Goal: Find specific page/section: Find specific page/section

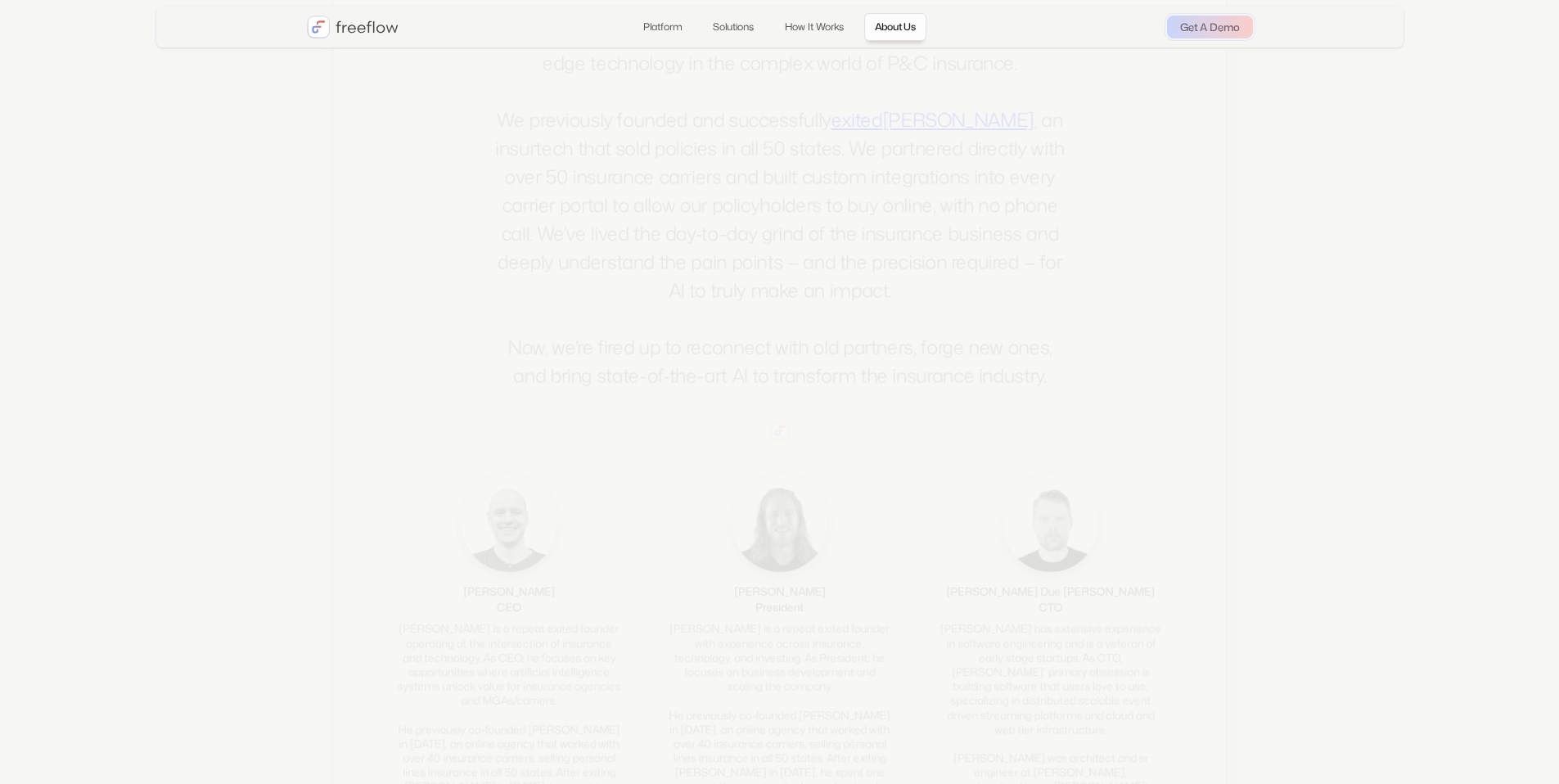
scroll to position [3380, 0]
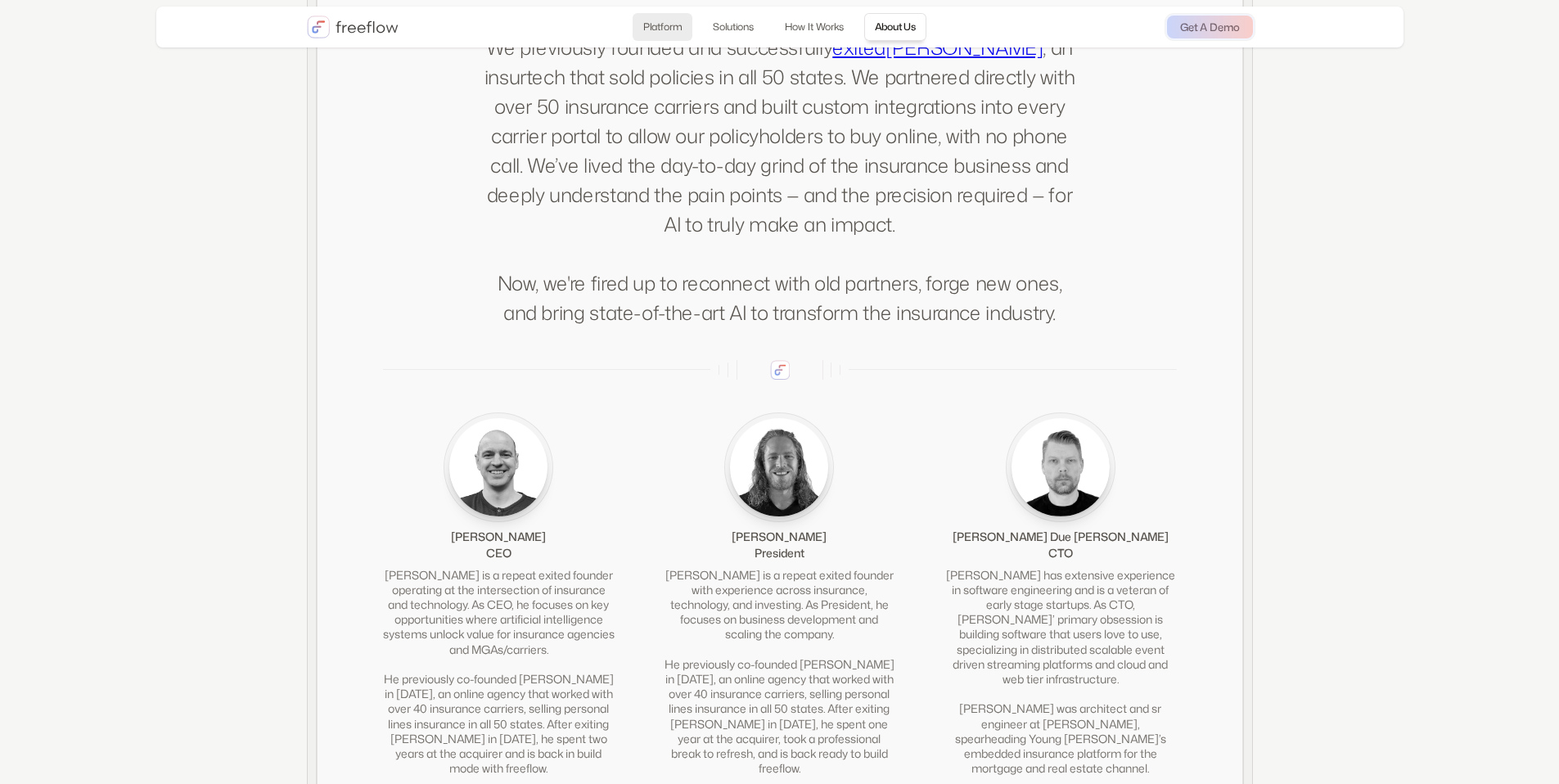
click at [650, 35] on link "Platform" at bounding box center [663, 27] width 60 height 28
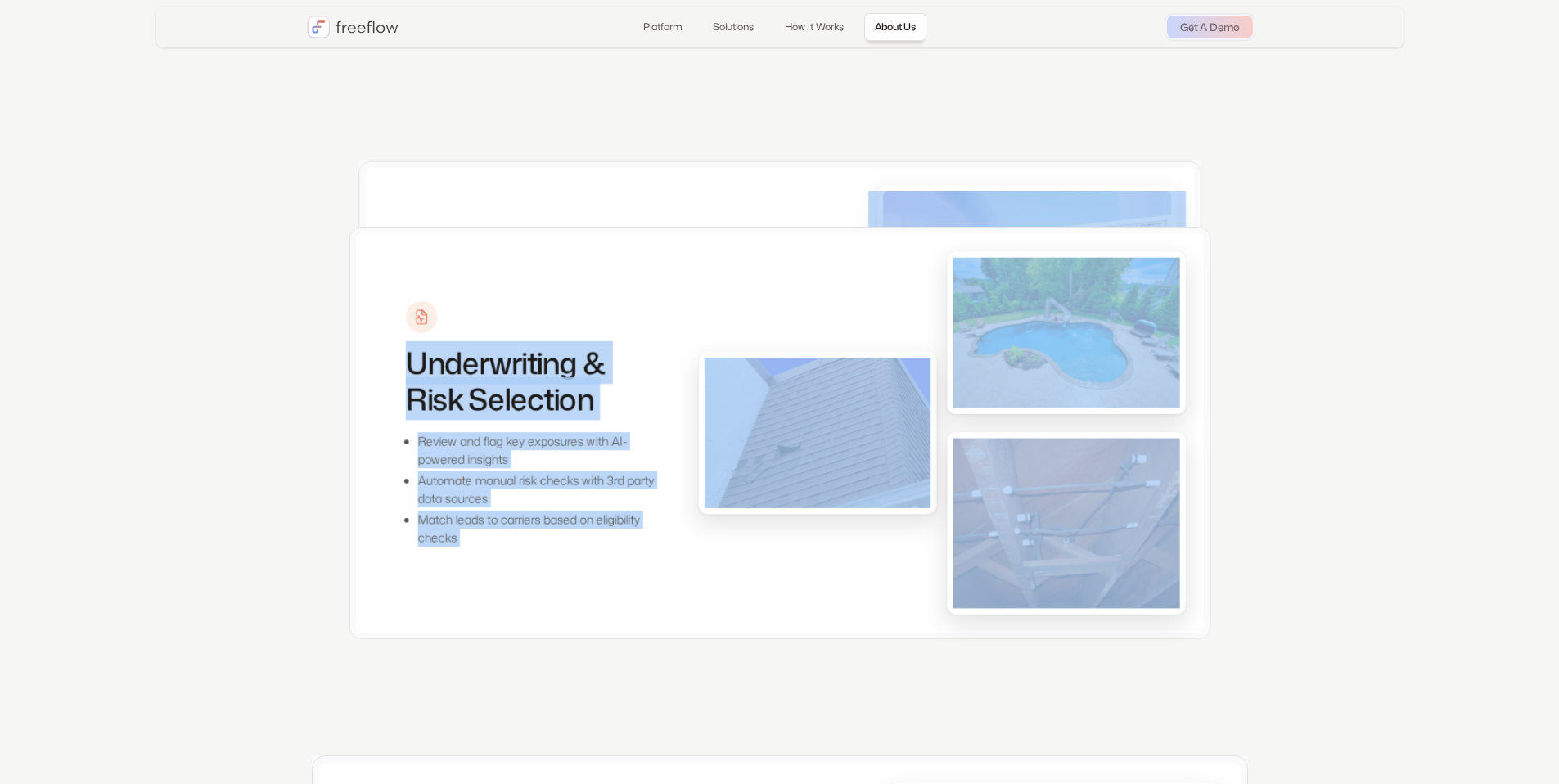
scroll to position [4310, 0]
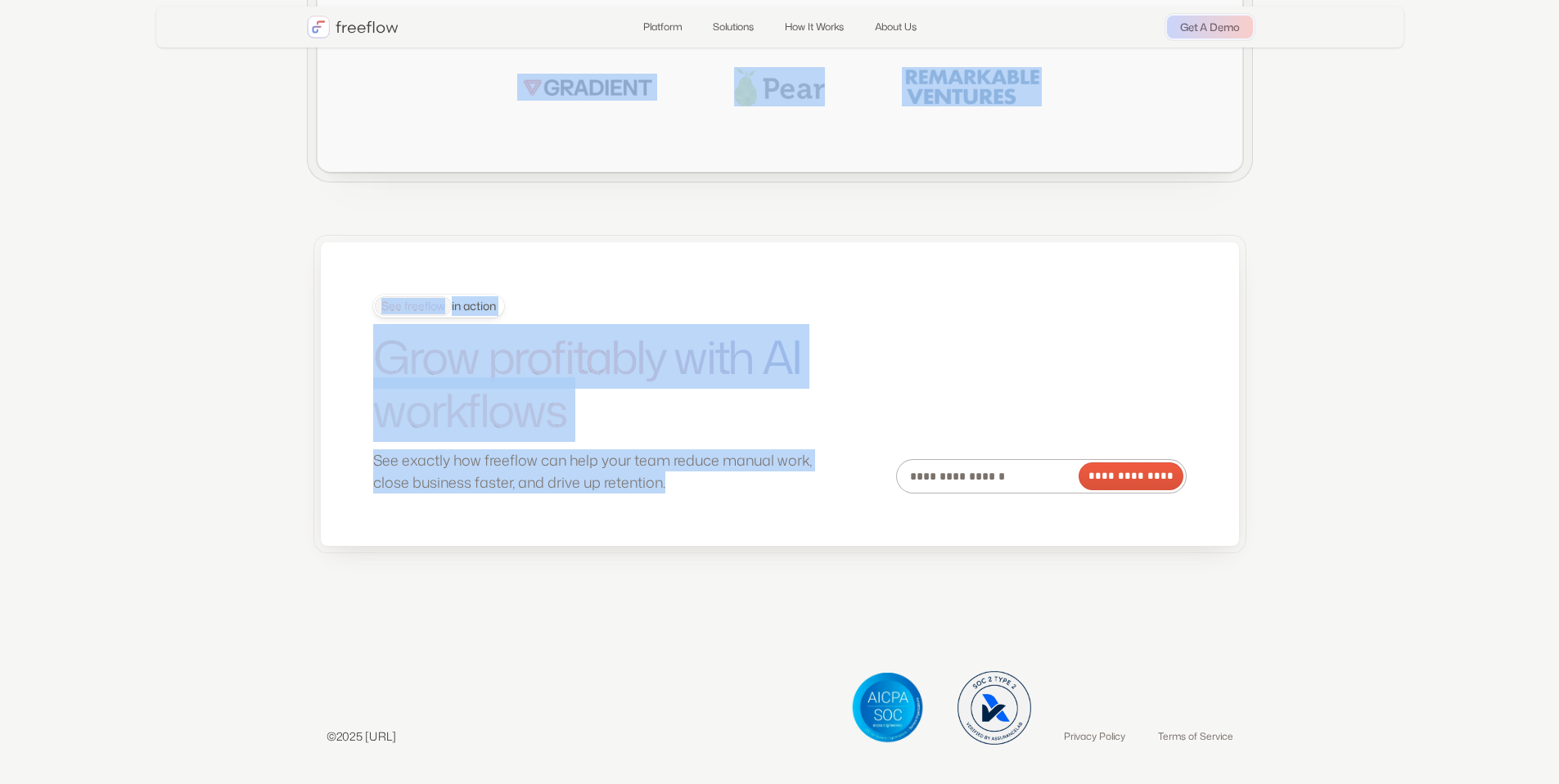
drag, startPoint x: 376, startPoint y: 162, endPoint x: 904, endPoint y: 467, distance: 609.8
copy body "LO Ipsumd Sit Ametconse Adipiscin Elits doe! Tem'in ut labo etd mag aliqu enima…"
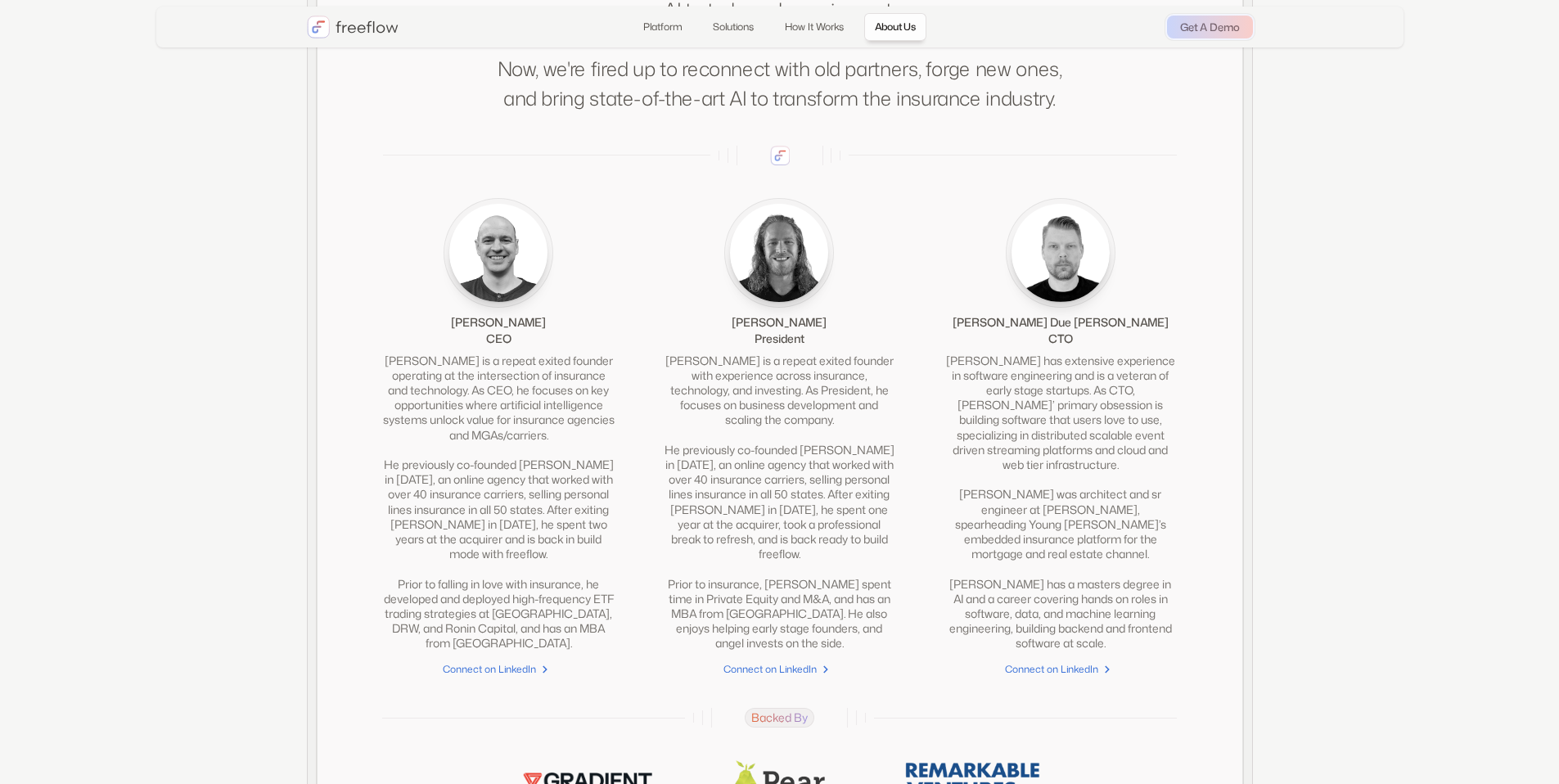
scroll to position [3713, 0]
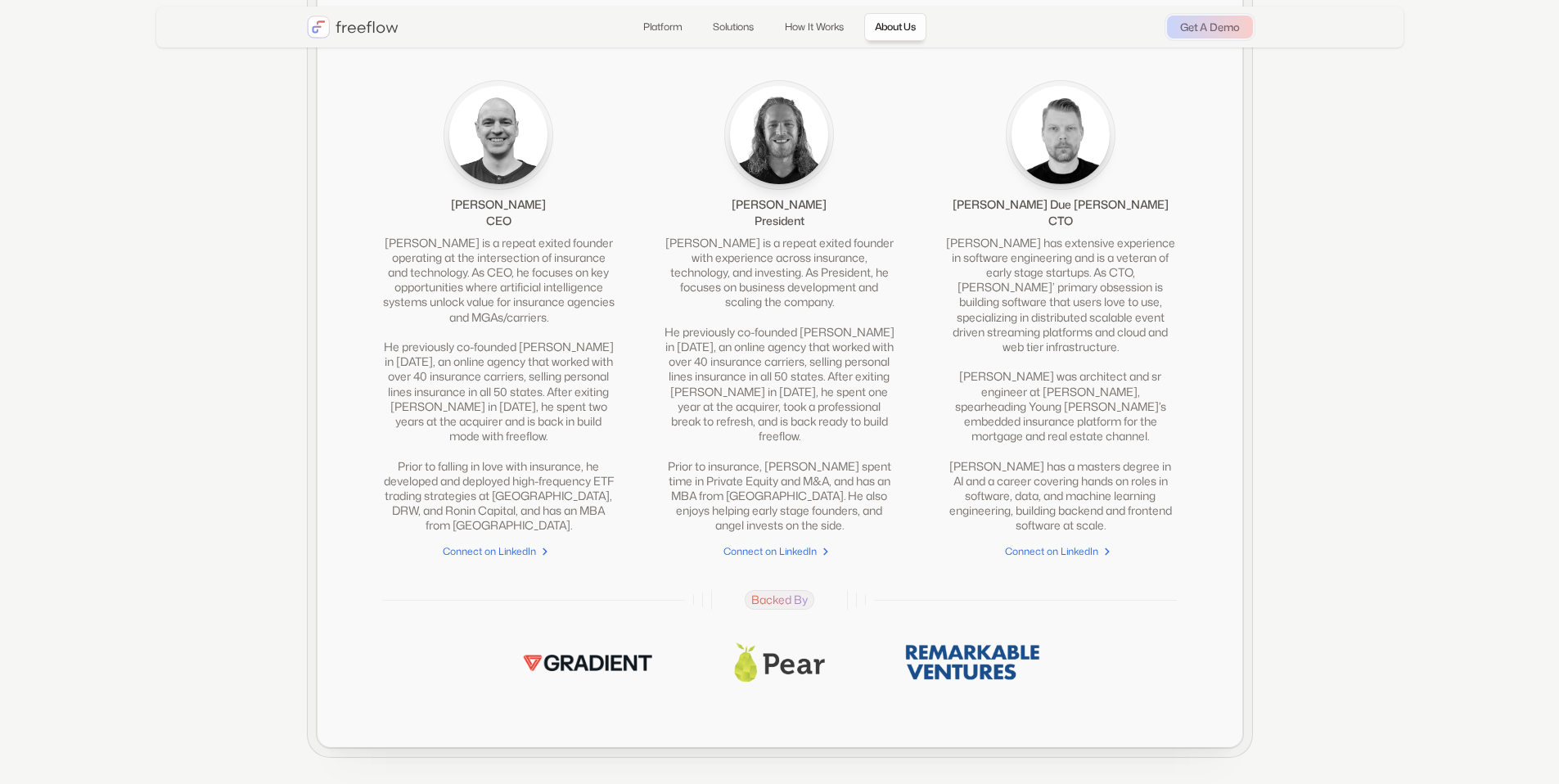
click at [959, 534] on div "[PERSON_NAME] has extensive experience in software engineering and is a veteran…" at bounding box center [1060, 384] width 231 height 298
click at [970, 265] on div "[PERSON_NAME] has extensive experience in software engineering and is a veteran…" at bounding box center [1060, 384] width 231 height 298
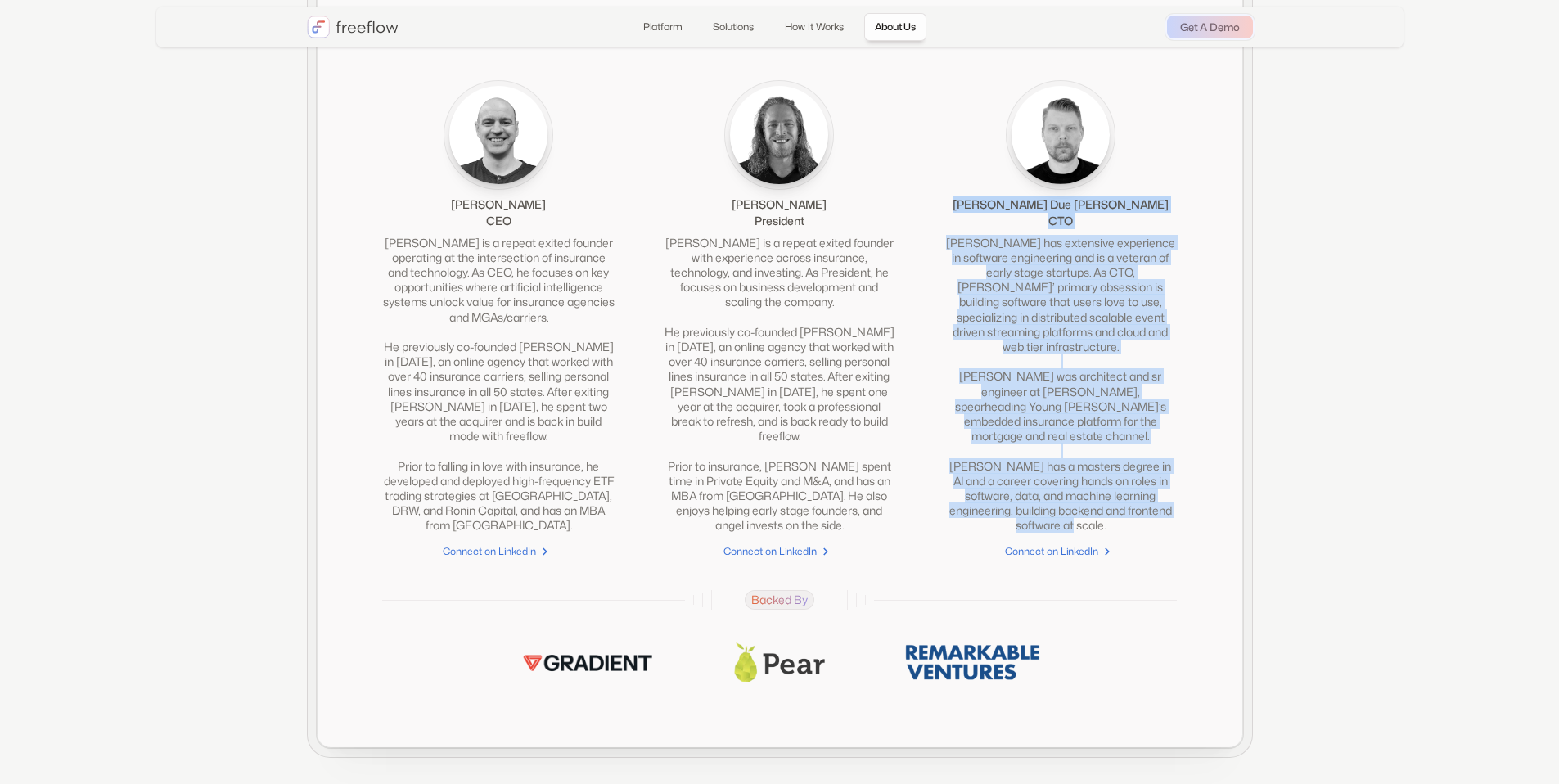
drag, startPoint x: 983, startPoint y: 221, endPoint x: 1138, endPoint y: 525, distance: 341.2
click at [1138, 525] on div "[PERSON_NAME] Due [PERSON_NAME] CTO [PERSON_NAME] has extensive experience in s…" at bounding box center [1060, 319] width 231 height 477
copy div "[PERSON_NAME] Due [PERSON_NAME] CTO [PERSON_NAME] has extensive experience in s…"
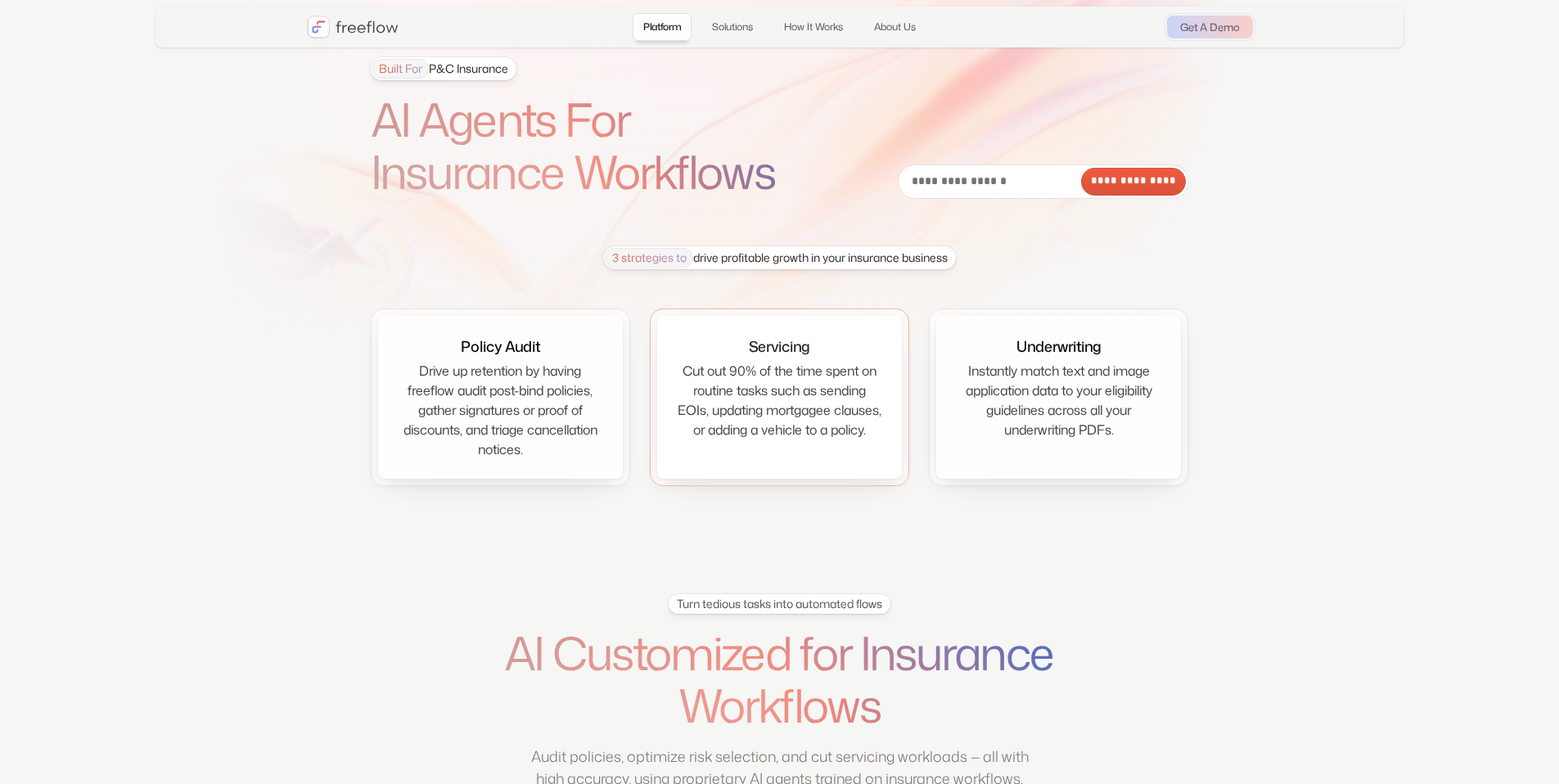
scroll to position [0, 0]
